Goal: Information Seeking & Learning: Understand process/instructions

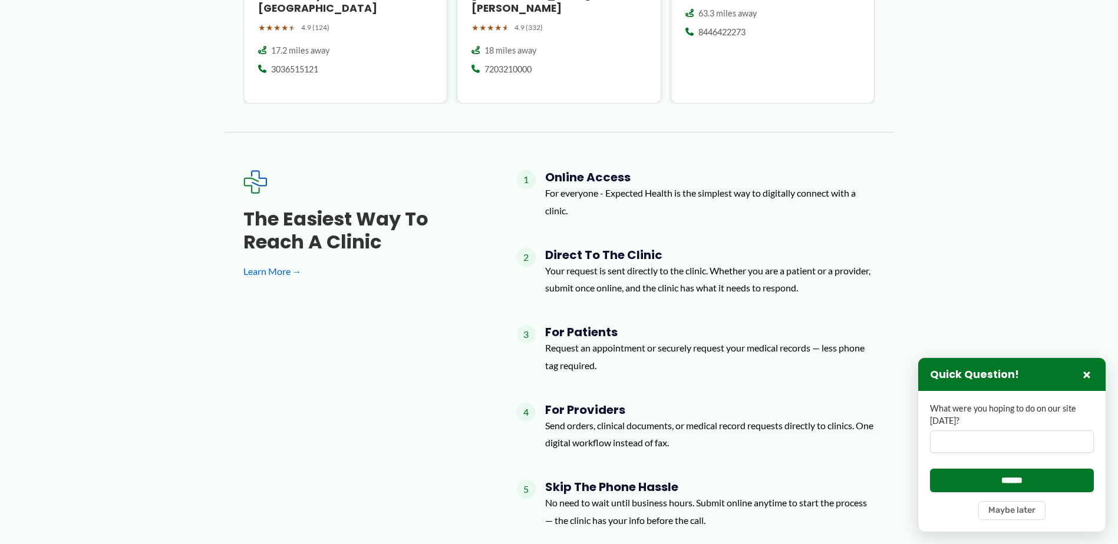
scroll to position [1237, 0]
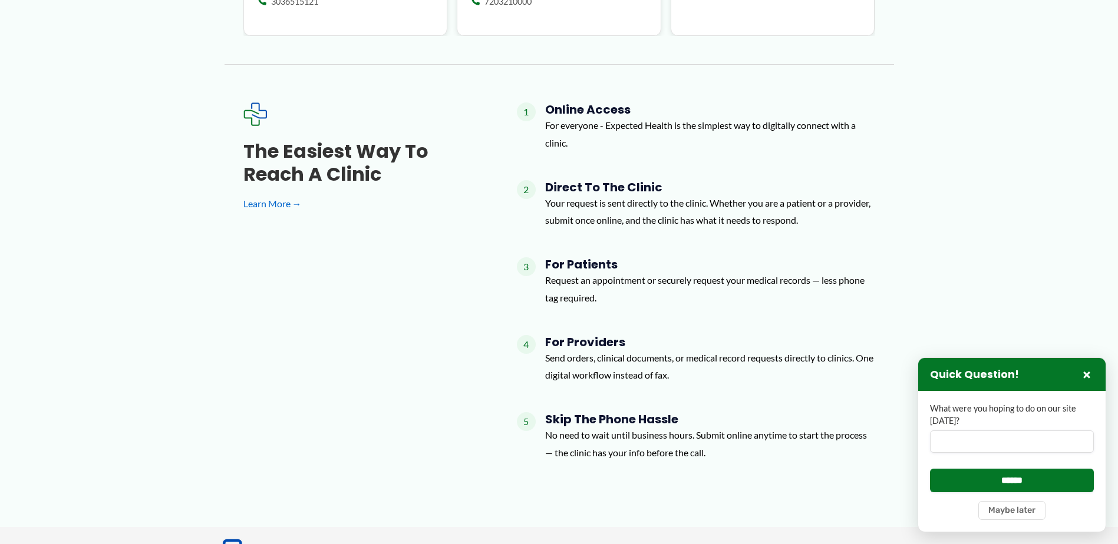
click at [559, 257] on h4 "For Patients" at bounding box center [710, 264] width 330 height 14
click at [564, 272] on p "Request an appointment or securely request your medical records — less phone ta…" at bounding box center [710, 289] width 330 height 35
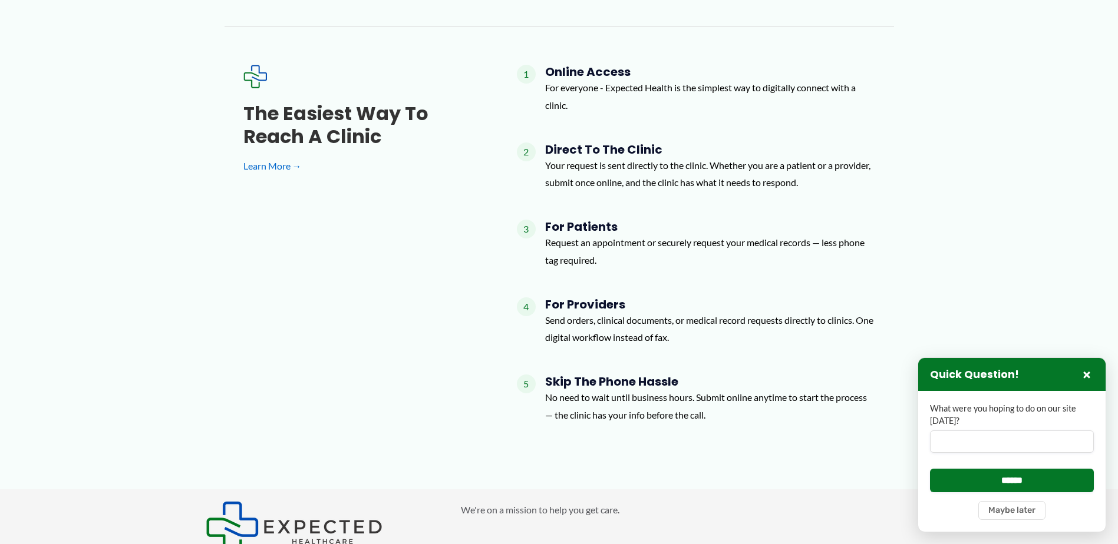
scroll to position [1296, 0]
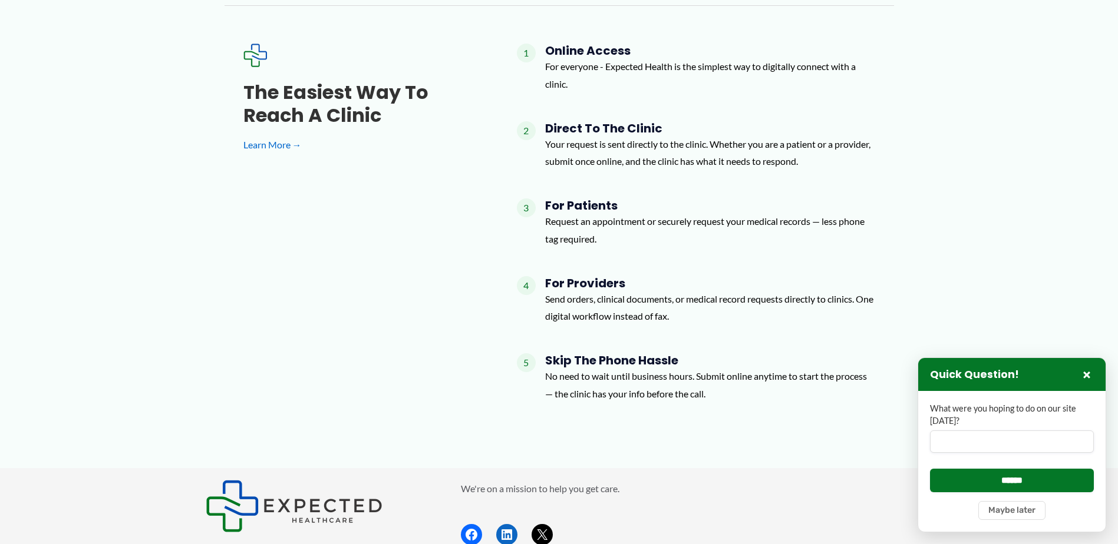
click at [606, 303] on p "Send orders, clinical documents, or medical record requests directly to clinics…" at bounding box center [710, 307] width 330 height 35
click at [604, 276] on h4 "For Providers" at bounding box center [710, 283] width 330 height 14
click at [524, 276] on span "4" at bounding box center [526, 285] width 19 height 19
click at [581, 290] on p "Send orders, clinical documents, or medical record requests directly to clinics…" at bounding box center [710, 307] width 330 height 35
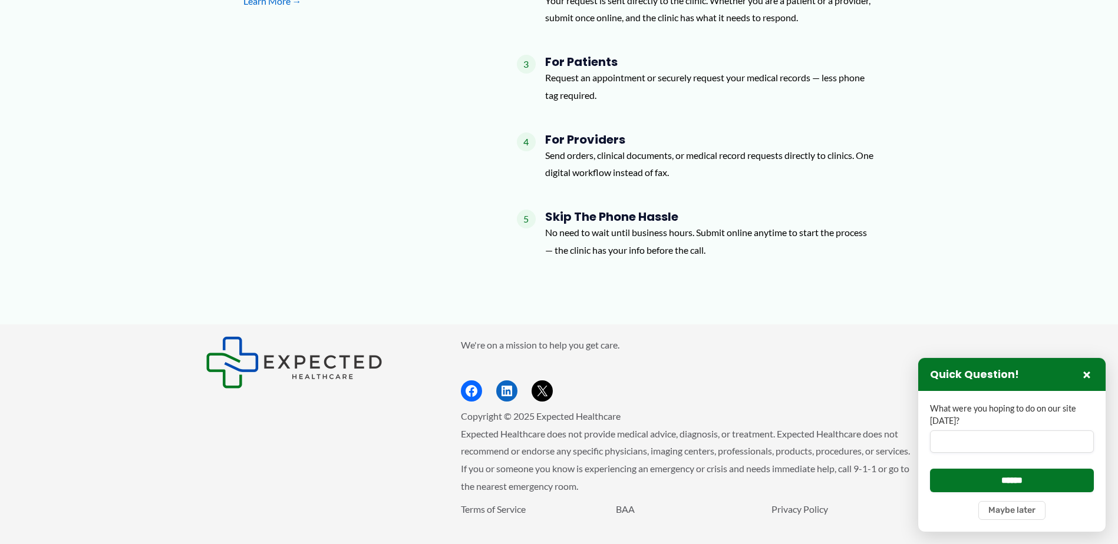
scroll to position [1455, 0]
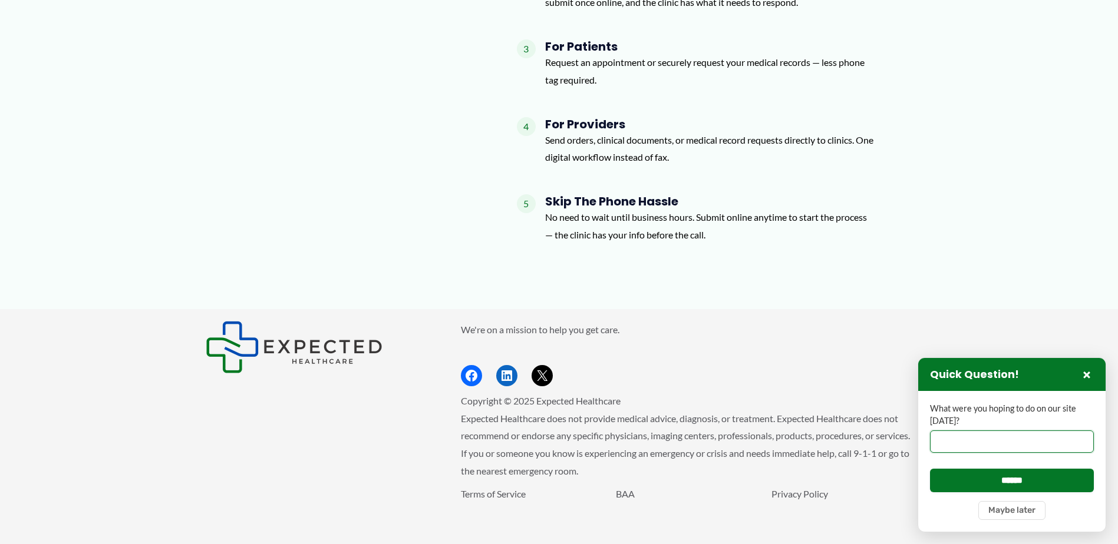
click at [951, 439] on input "What were you hoping to do on our site [DATE]?" at bounding box center [1012, 442] width 164 height 22
click at [936, 442] on input "***" at bounding box center [1012, 442] width 164 height 22
type input "**********"
click at [1000, 471] on input "******" at bounding box center [1012, 480] width 164 height 23
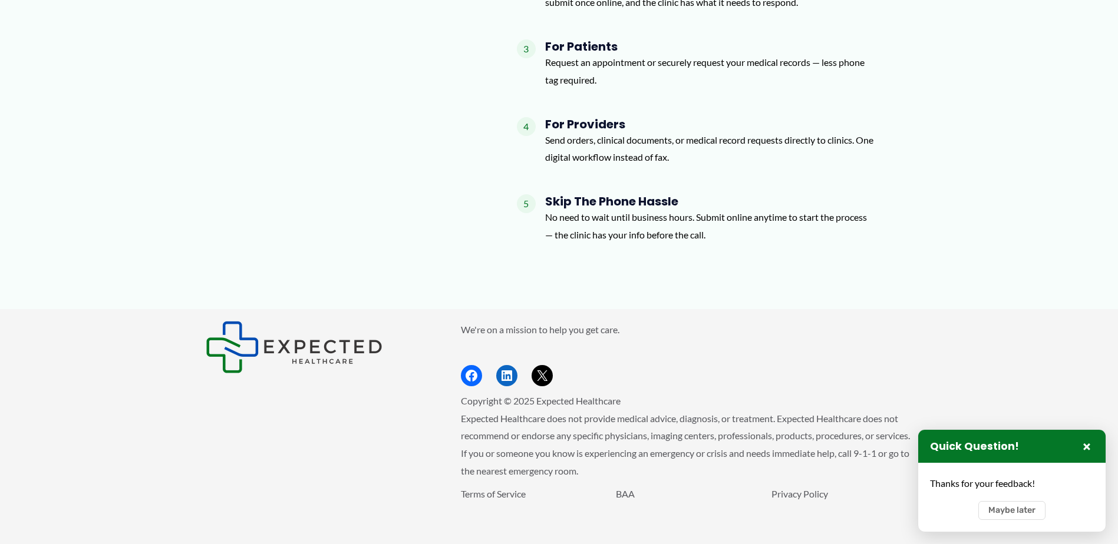
scroll to position [0, 0]
click at [229, 217] on div "The Easiest Way to Reach a Clinic Learn More → 1 Online Access For everyone - E…" at bounding box center [558, 69] width 669 height 368
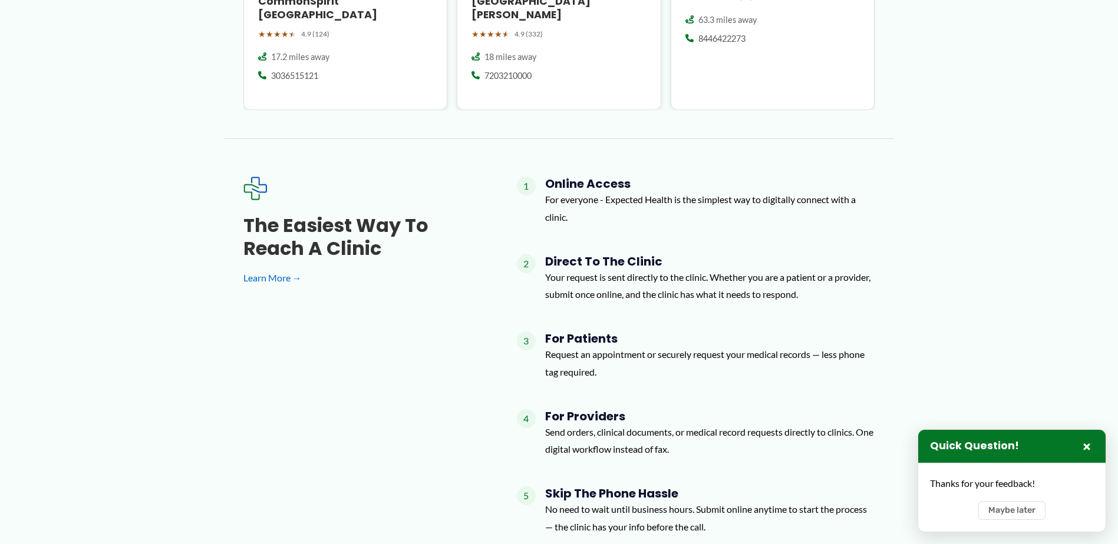
scroll to position [1161, 0]
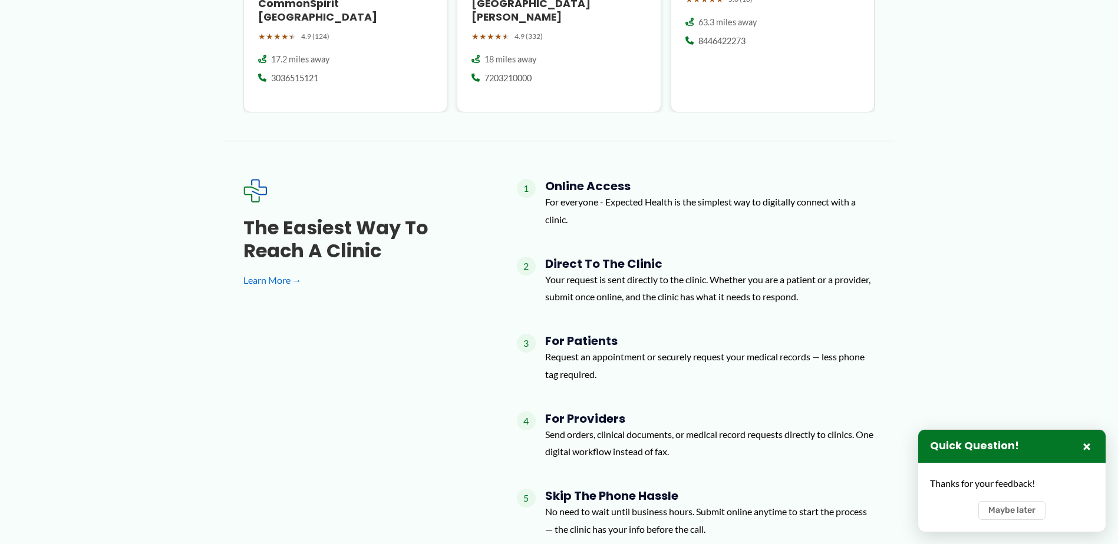
click at [270, 257] on div "The Easiest Way to Reach a Clinic Learn More →" at bounding box center [361, 253] width 236 height 72
click at [269, 272] on link "Learn More →" at bounding box center [361, 281] width 236 height 18
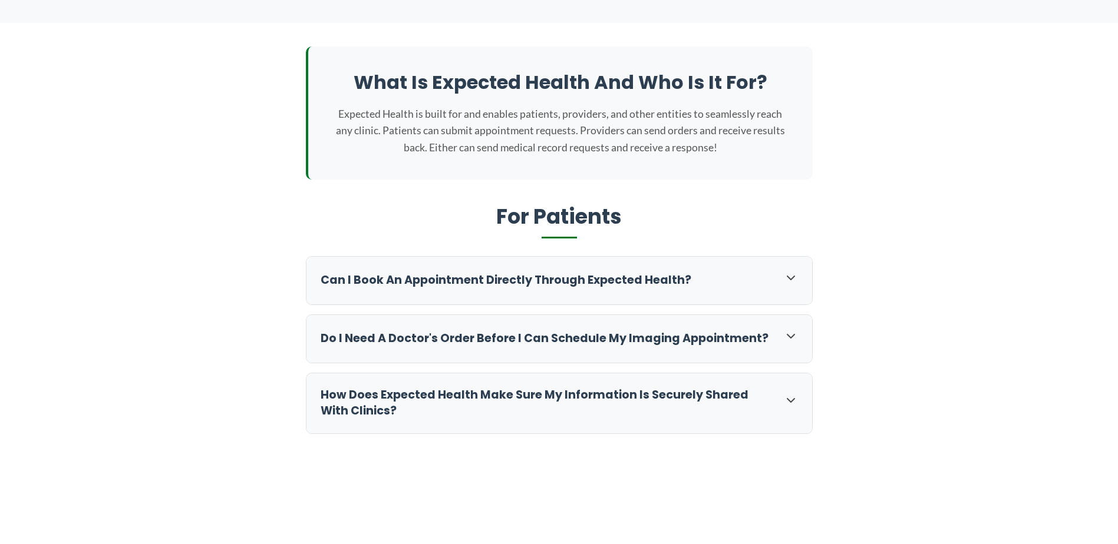
scroll to position [236, 0]
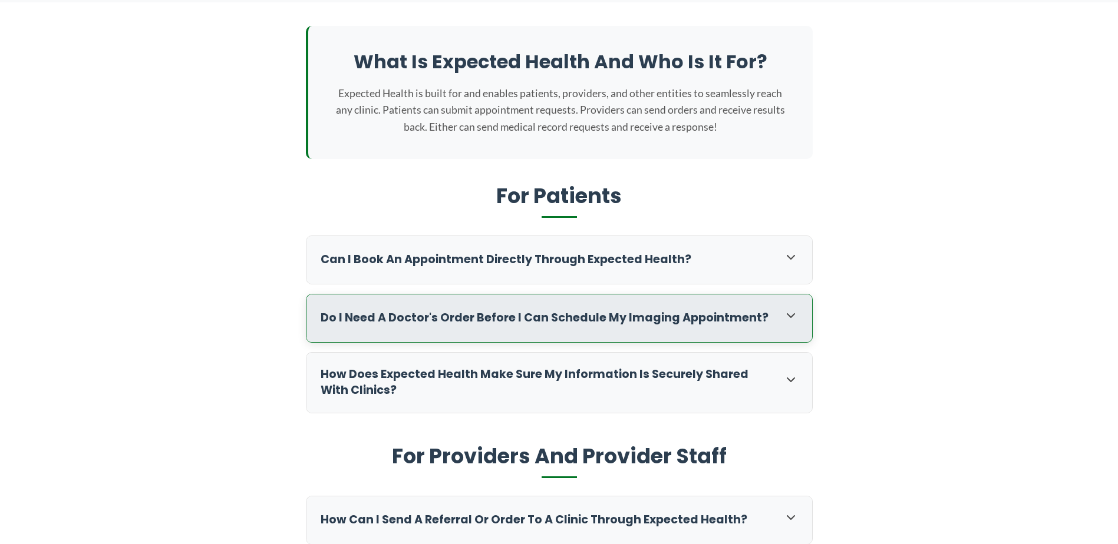
click at [785, 314] on icon at bounding box center [791, 316] width 14 height 14
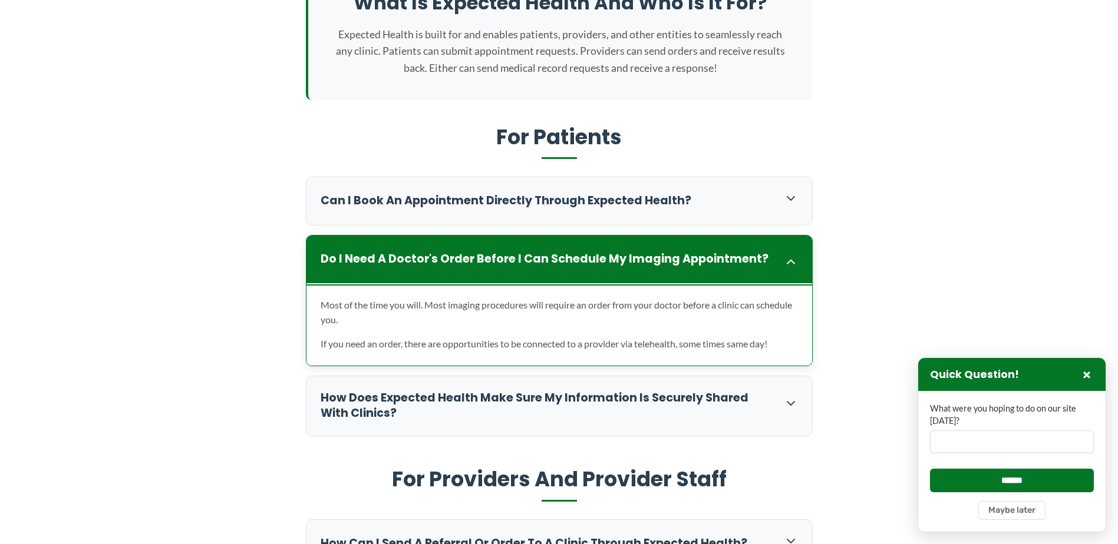
scroll to position [353, 0]
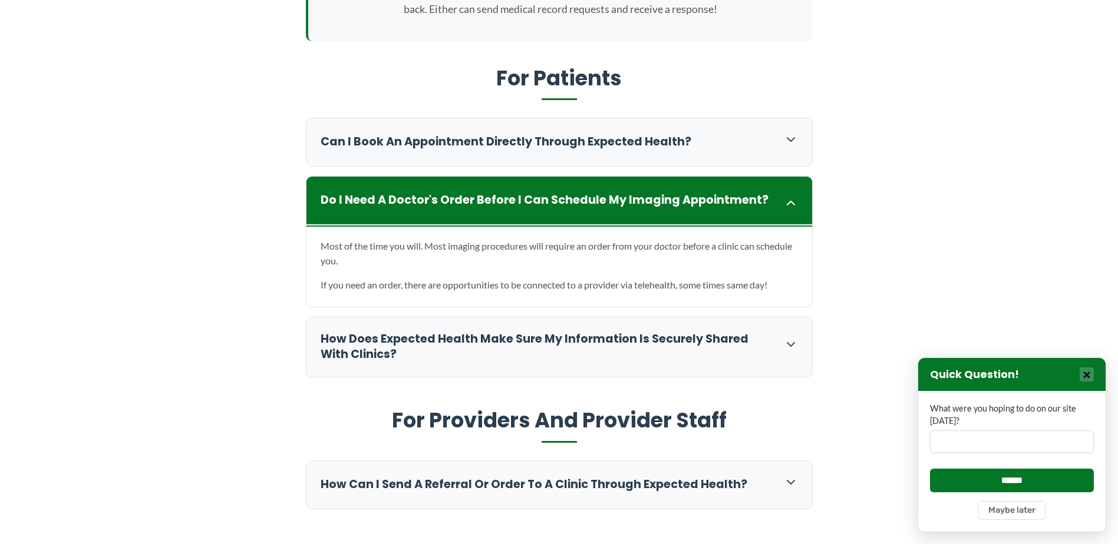
drag, startPoint x: 1085, startPoint y: 375, endPoint x: 1074, endPoint y: 376, distance: 11.2
click at [1086, 376] on button "×" at bounding box center [1086, 375] width 14 height 14
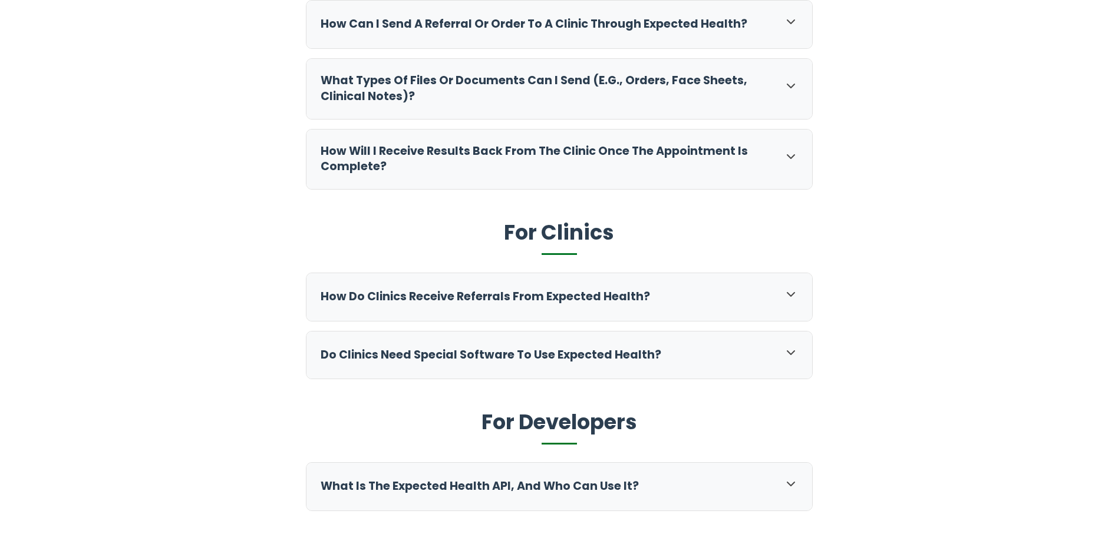
scroll to position [825, 0]
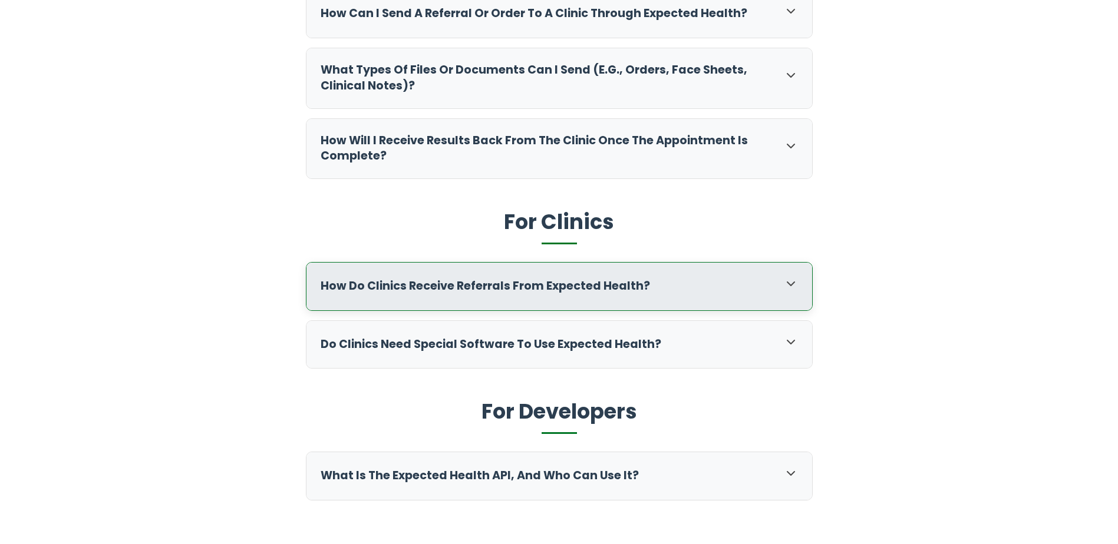
click at [795, 288] on icon at bounding box center [791, 284] width 14 height 14
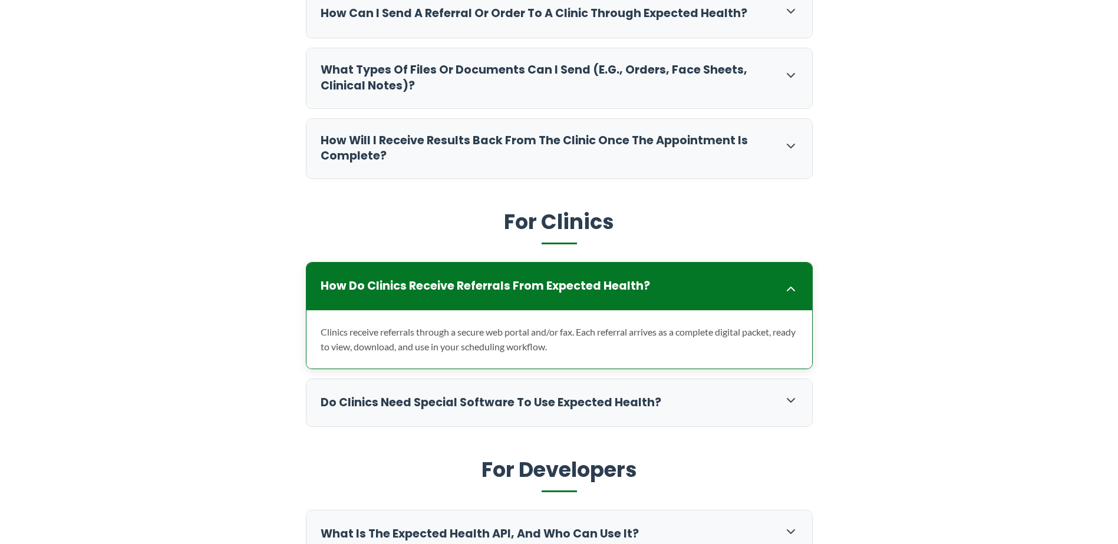
click at [574, 344] on p "Clinics receive referrals through a secure web portal and/or fax. Each referral…" at bounding box center [558, 340] width 477 height 30
click at [536, 335] on p "Clinics receive referrals through a secure web portal and/or fax. Each referral…" at bounding box center [558, 340] width 477 height 30
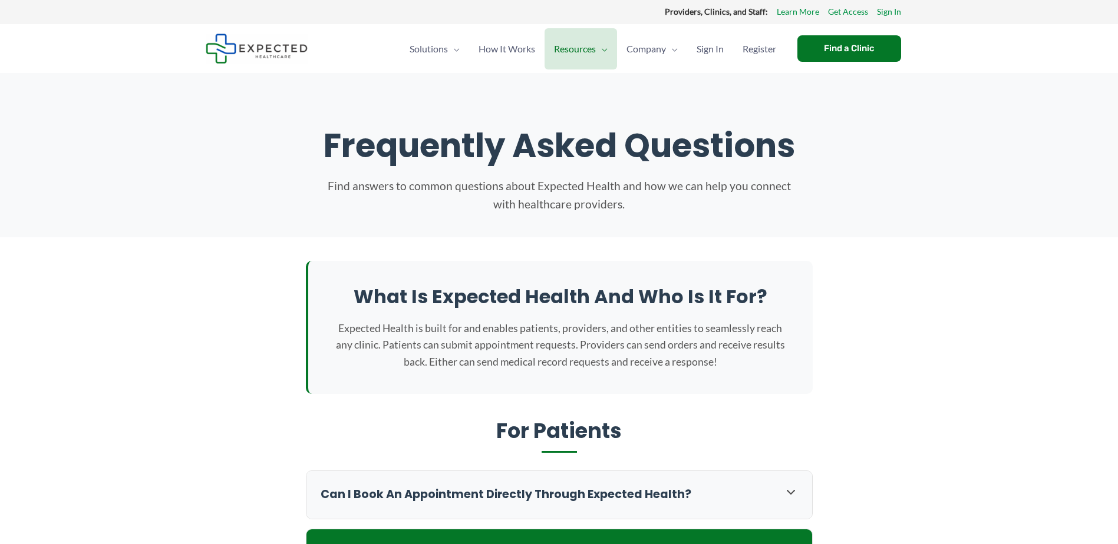
scroll to position [0, 0]
